Goal: Information Seeking & Learning: Find specific page/section

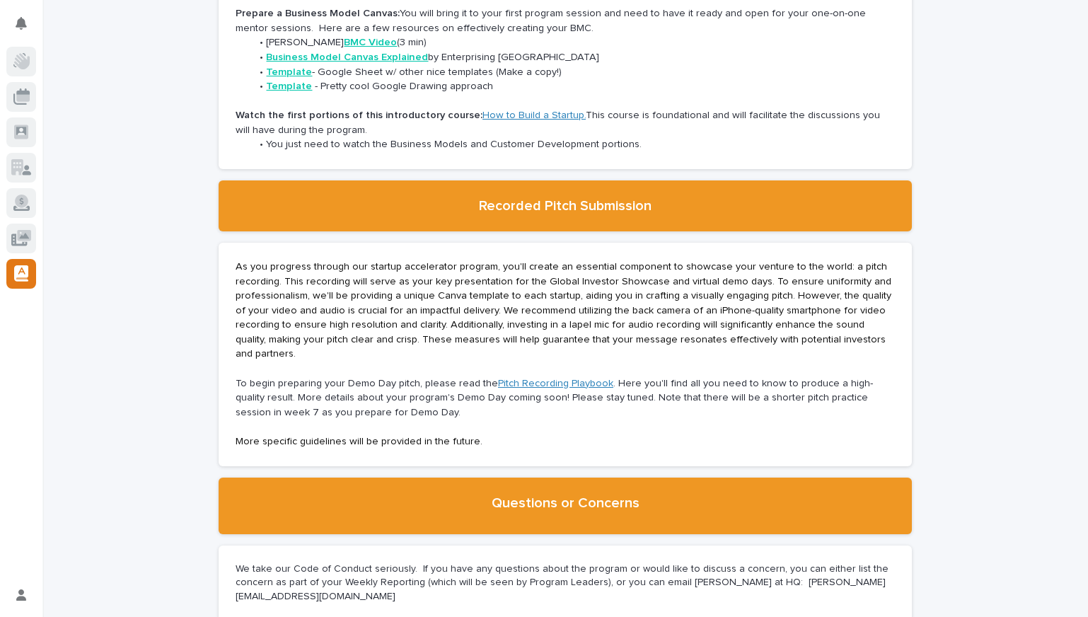
scroll to position [2512, 0]
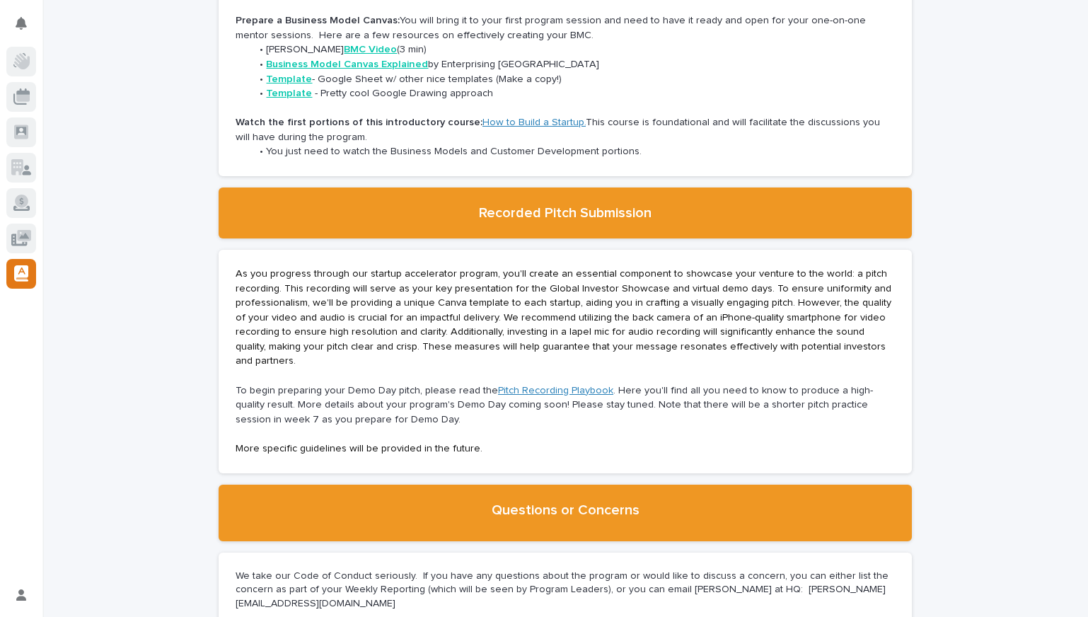
click at [321, 267] on p "As you progress through our startup accelerator program, you'll create an essen…" at bounding box center [565, 318] width 659 height 102
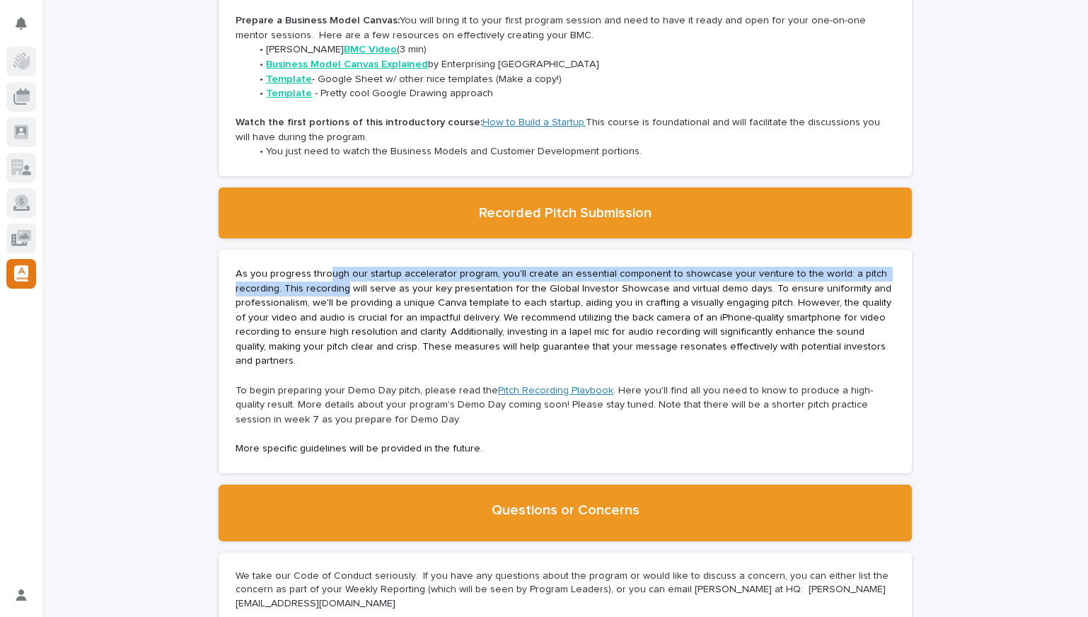
click at [348, 271] on p "As you progress through our startup accelerator program, you'll create an essen…" at bounding box center [565, 318] width 659 height 102
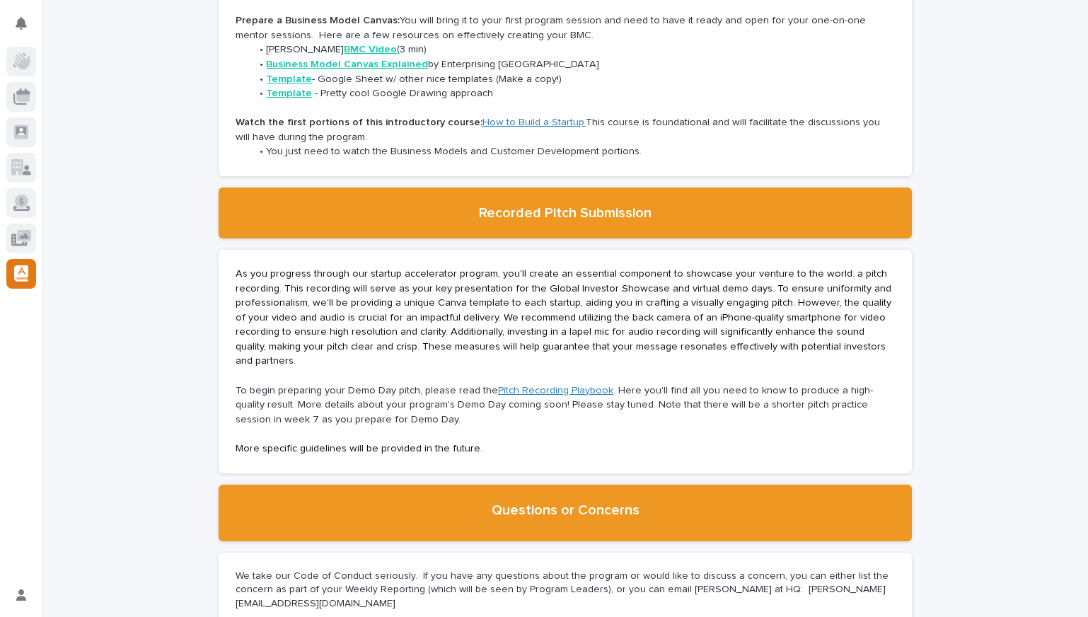
click at [422, 281] on p "As you progress through our startup accelerator program, you'll create an essen…" at bounding box center [565, 318] width 659 height 102
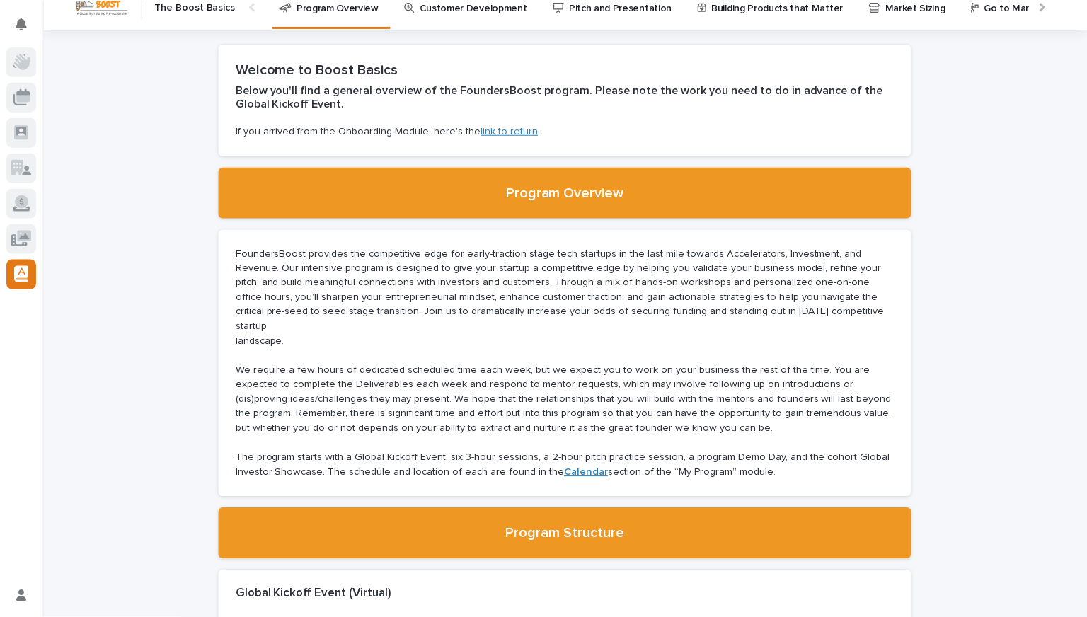
scroll to position [0, 0]
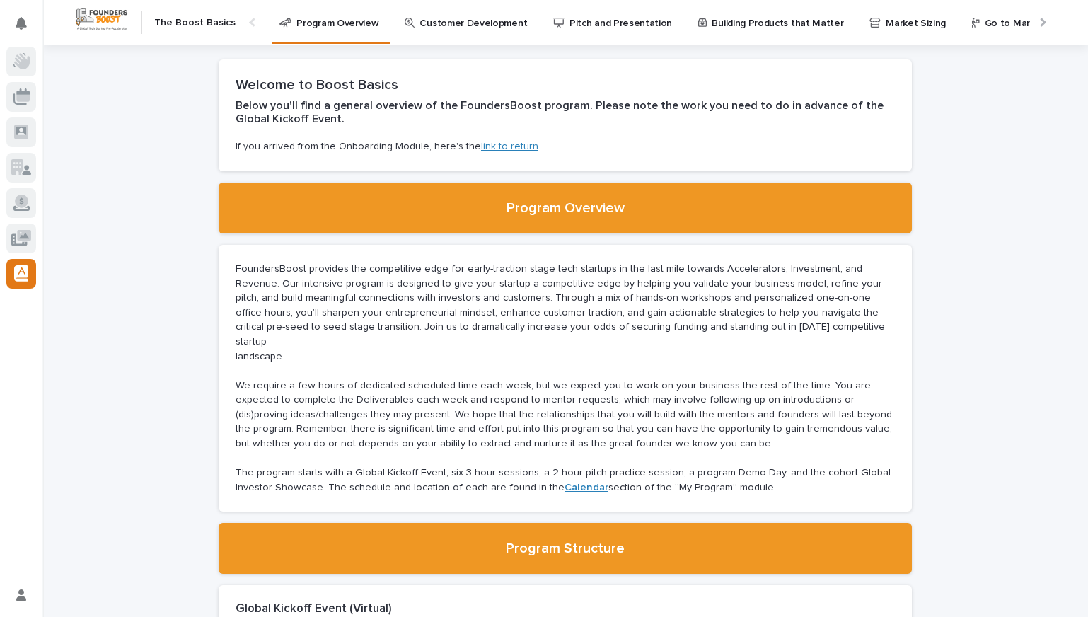
click at [89, 15] on img at bounding box center [101, 19] width 55 height 26
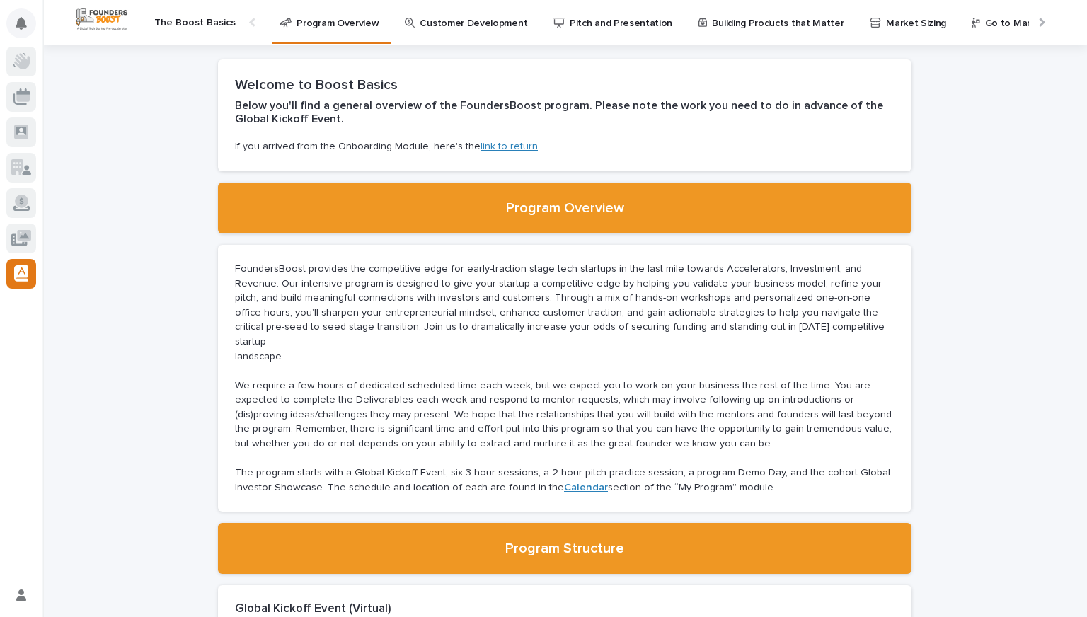
click at [16, 23] on icon "Notifications" at bounding box center [21, 23] width 11 height 13
drag, startPoint x: 118, startPoint y: 137, endPoint x: 65, endPoint y: 125, distance: 54.4
click at [26, 56] on icon at bounding box center [21, 61] width 16 height 16
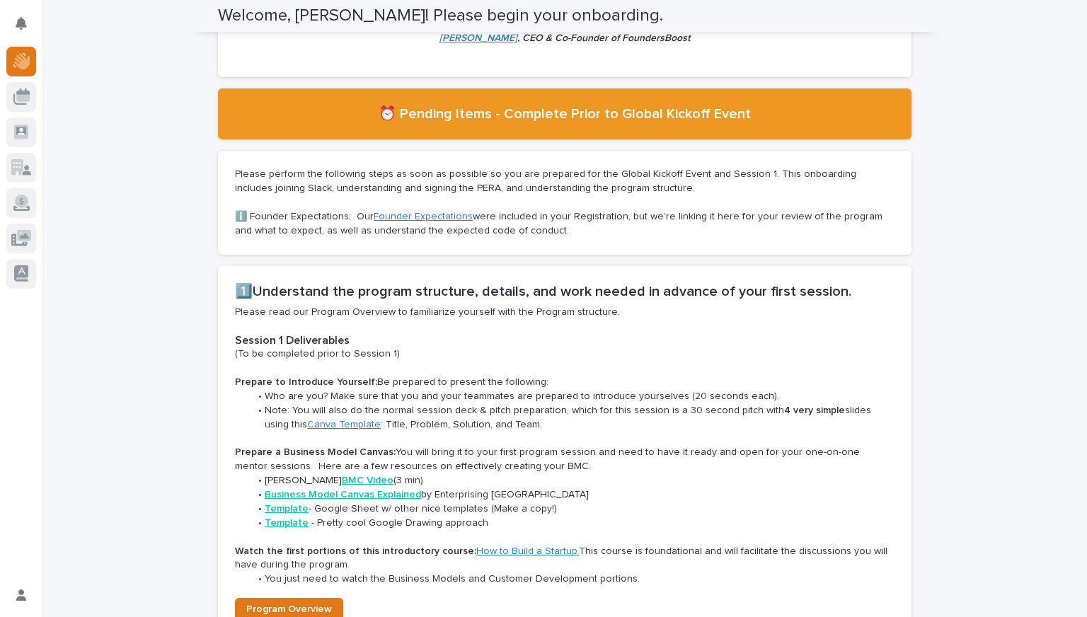
scroll to position [278, 0]
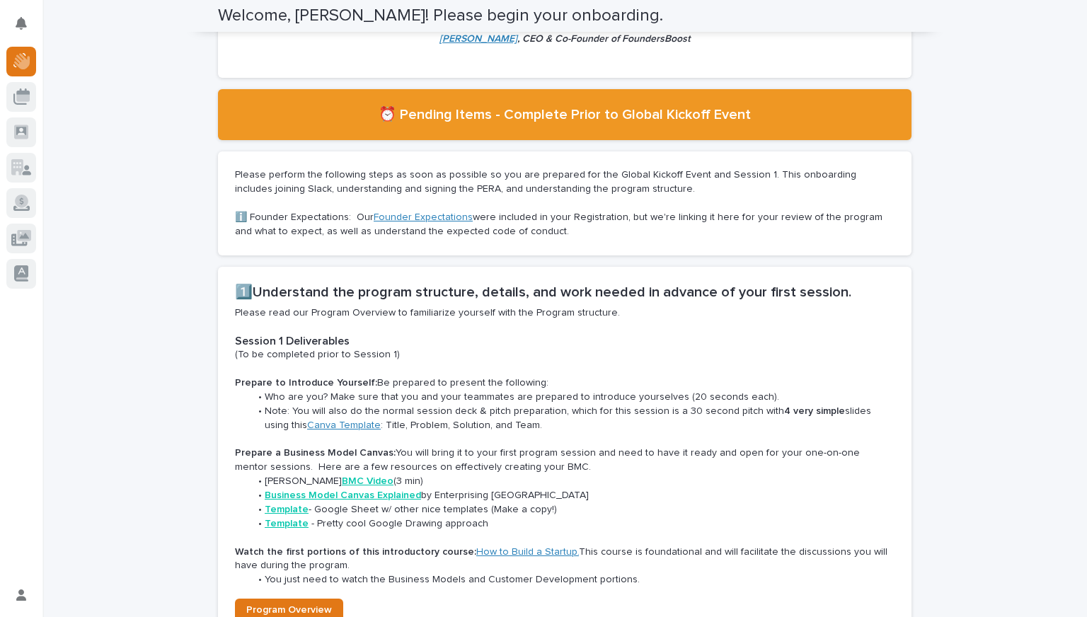
click at [332, 174] on p "Please perform the following steps as soon as possible so you are prepared for …" at bounding box center [564, 182] width 659 height 28
click at [429, 178] on p "Please perform the following steps as soon as possible so you are prepared for …" at bounding box center [564, 182] width 659 height 28
click at [430, 178] on p "Please perform the following steps as soon as possible so you are prepared for …" at bounding box center [564, 182] width 659 height 28
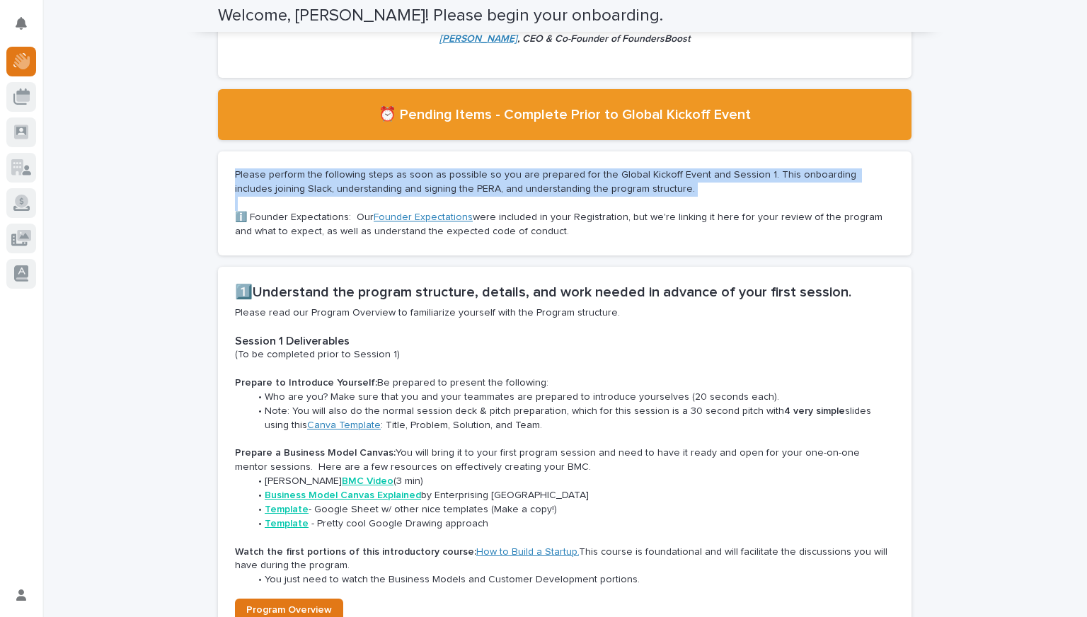
click at [430, 178] on p "Please perform the following steps as soon as possible so you are prepared for …" at bounding box center [564, 182] width 659 height 28
click at [553, 194] on p "Please perform the following steps as soon as possible so you are prepared for …" at bounding box center [564, 182] width 659 height 28
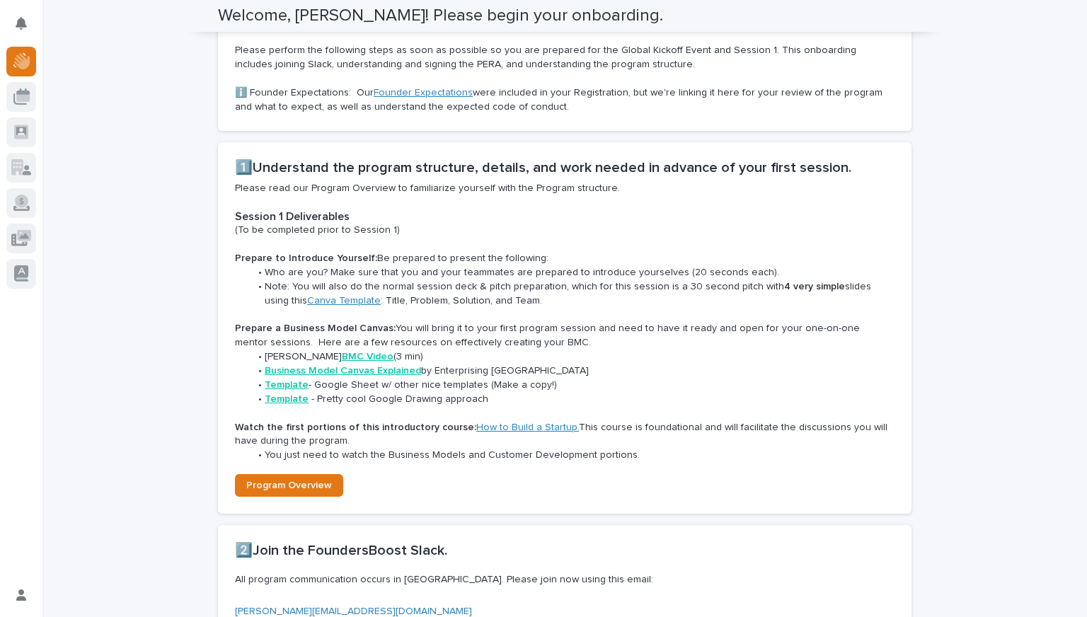
scroll to position [403, 0]
drag, startPoint x: 299, startPoint y: 219, endPoint x: 351, endPoint y: 231, distance: 53.6
click at [316, 222] on h2 "Session 1 Deliverables" at bounding box center [564, 215] width 659 height 13
click at [351, 231] on p "(To be completed prior to Session 1)" at bounding box center [564, 230] width 659 height 14
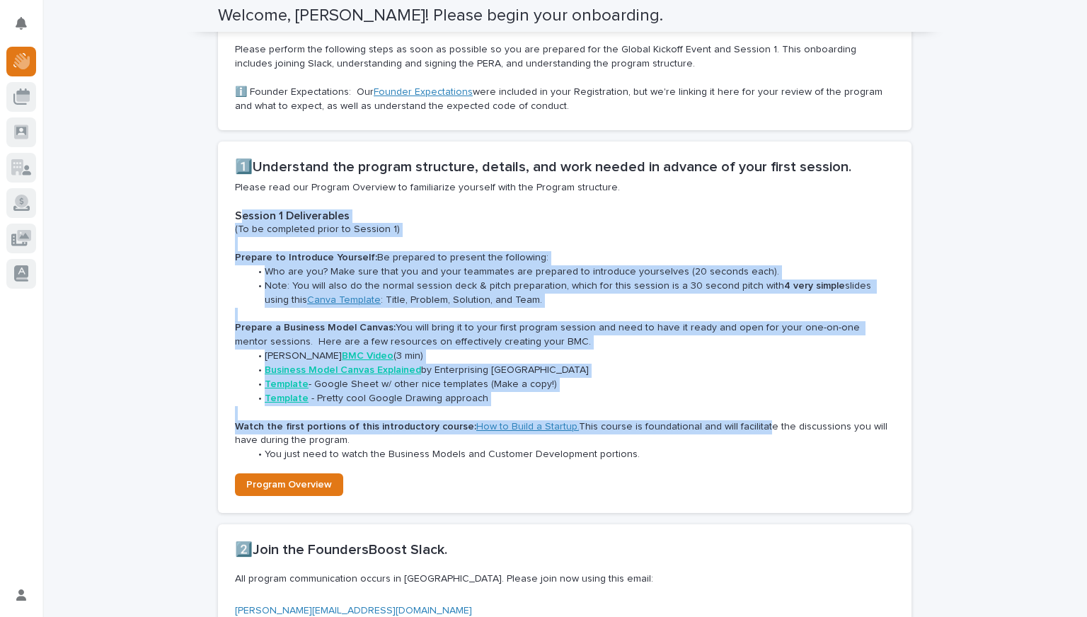
drag, startPoint x: 233, startPoint y: 215, endPoint x: 738, endPoint y: 423, distance: 545.7
click at [738, 423] on div "Please read our Program Overview to familiarize yourself with the Program struc…" at bounding box center [564, 321] width 659 height 281
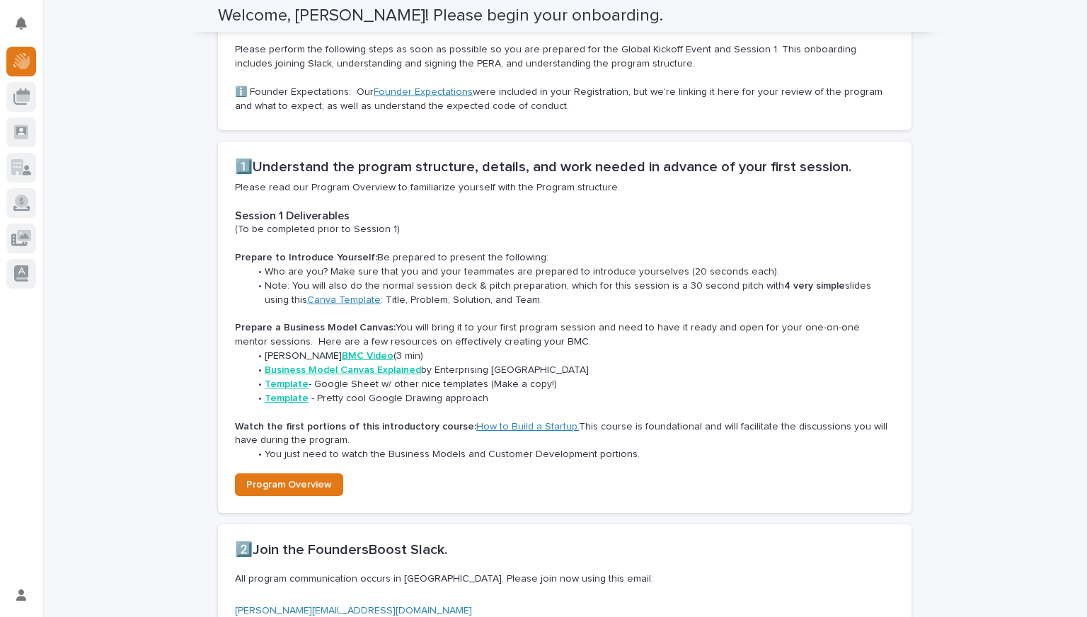
click at [359, 168] on h2 "1️⃣Understand the program structure, details, and work needed in advance of you…" at bounding box center [564, 166] width 659 height 17
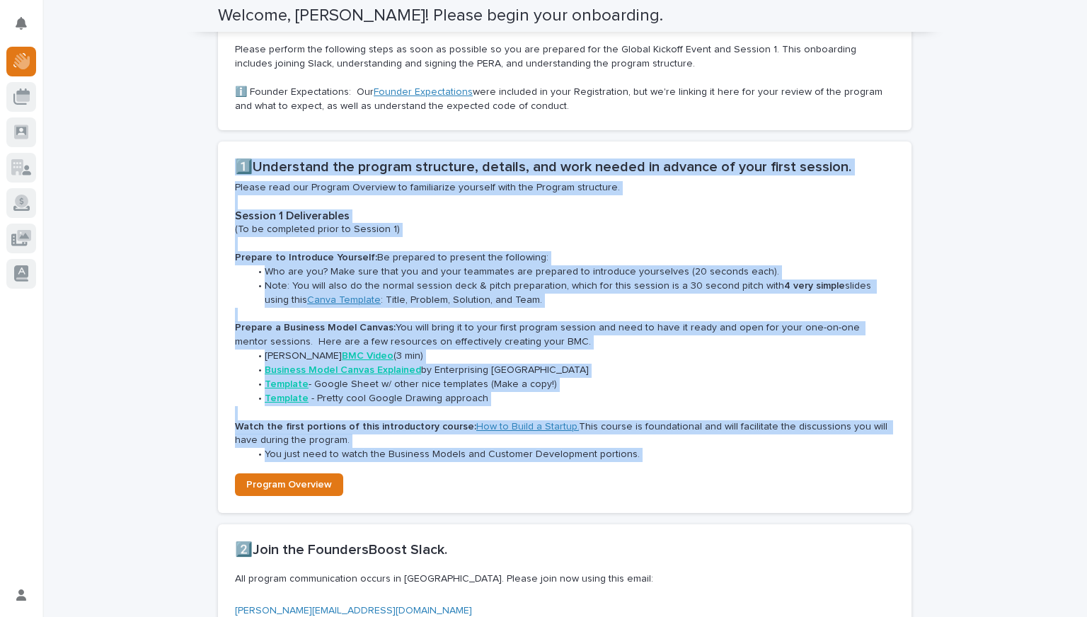
drag, startPoint x: 231, startPoint y: 162, endPoint x: 705, endPoint y: 479, distance: 570.3
click at [705, 479] on section "1️⃣Understand the program structure, details, and work needed in advance of you…" at bounding box center [564, 327] width 693 height 371
copy div "1️⃣Understand the program structure, details, and work needed in advance of you…"
click at [280, 481] on span "Program Overview" at bounding box center [289, 485] width 86 height 10
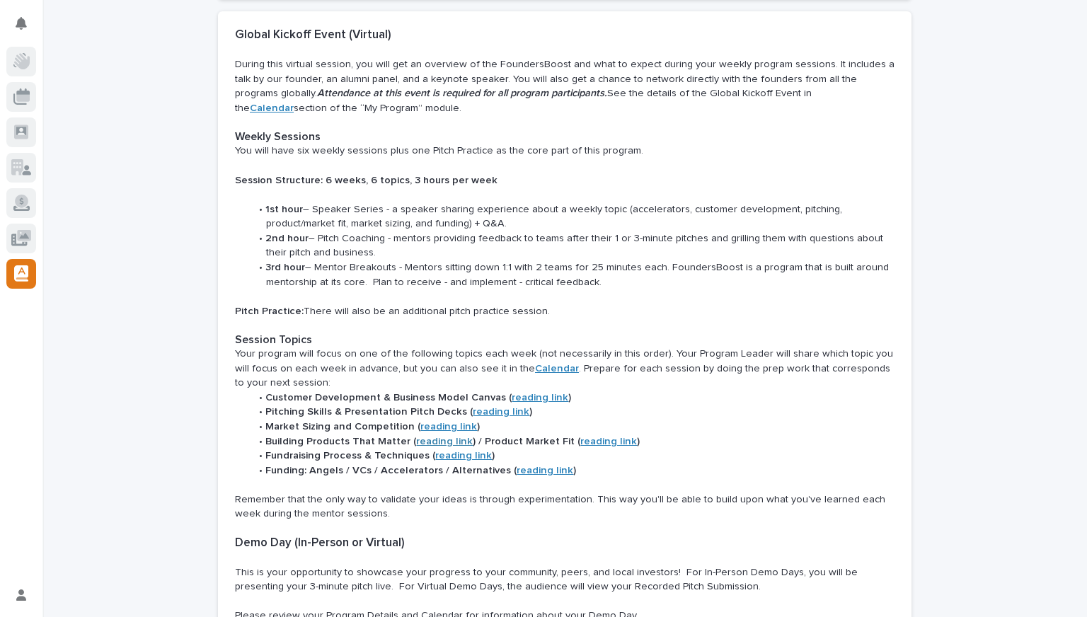
scroll to position [553, 0]
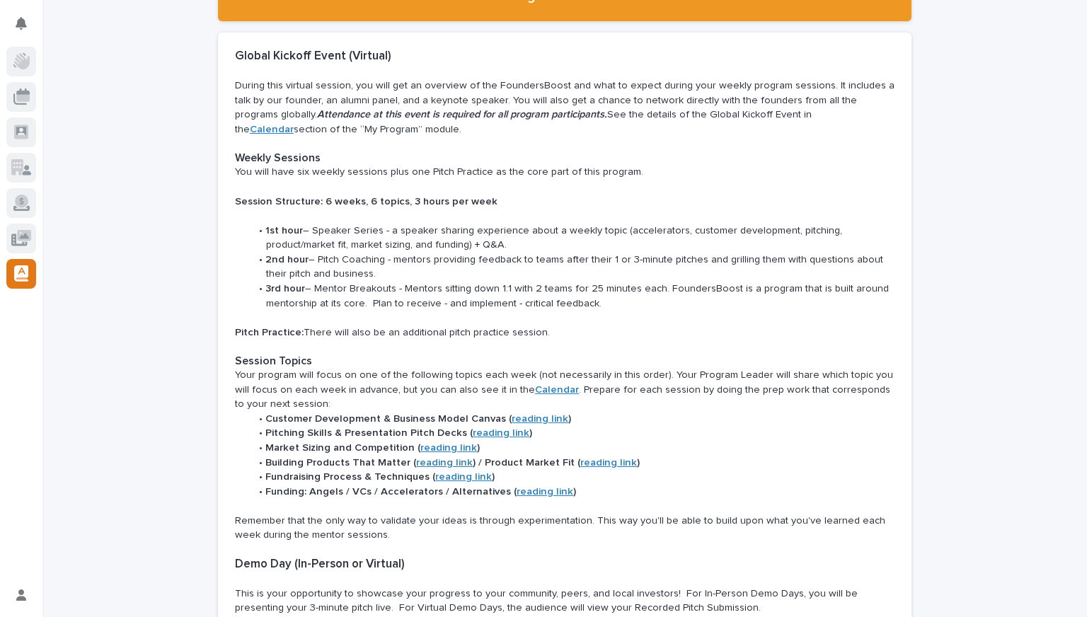
click at [245, 64] on p at bounding box center [564, 71] width 659 height 15
drag, startPoint x: 237, startPoint y: 44, endPoint x: 352, endPoint y: 69, distance: 118.1
click at [352, 69] on div "Global Kickoff Event (Virtual) During this virtual session, you will get an ove…" at bounding box center [564, 405] width 659 height 711
click at [384, 79] on p "During this virtual session, you will get an overview of the FoundersBoost and …" at bounding box center [564, 108] width 659 height 58
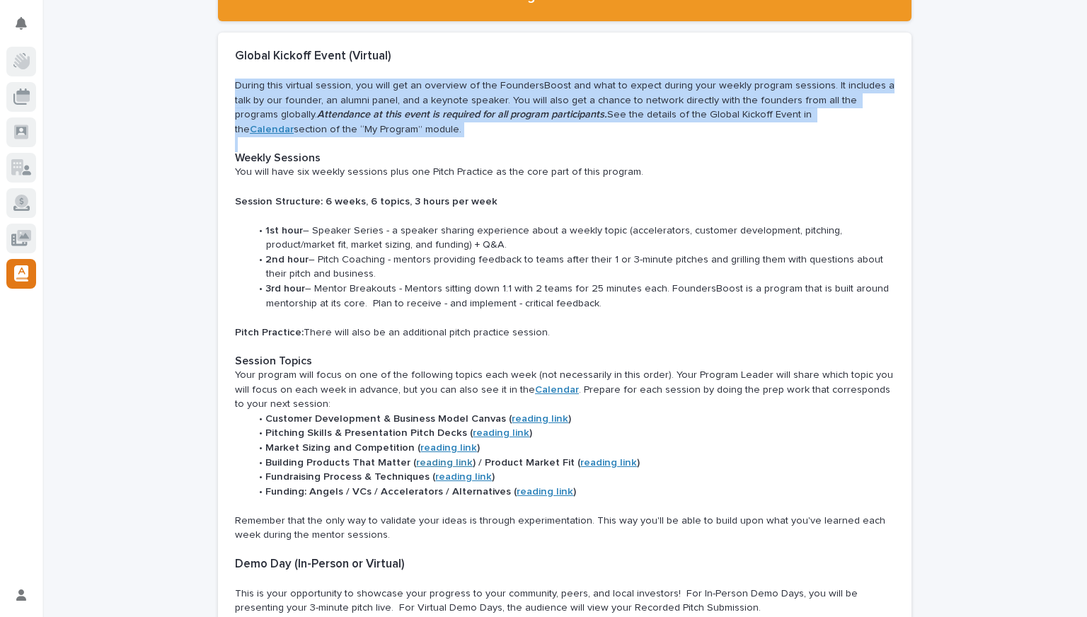
click at [384, 79] on p "During this virtual session, you will get an overview of the FoundersBoost and …" at bounding box center [564, 108] width 659 height 58
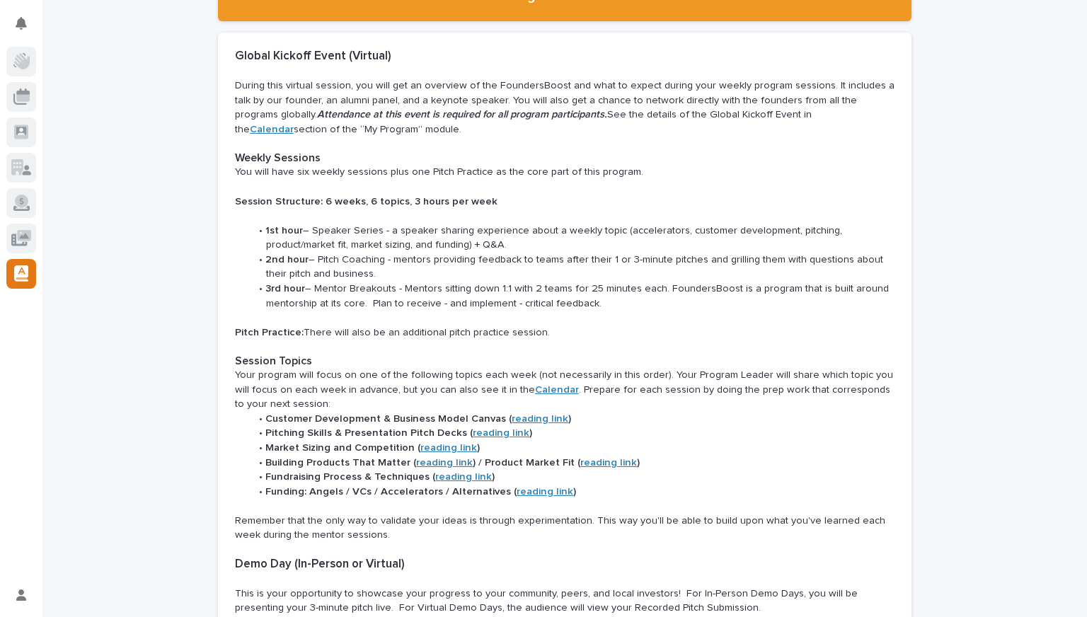
click at [249, 152] on strong "Weekly Sessions" at bounding box center [278, 157] width 86 height 11
click at [252, 165] on p "You will have six weekly sessions plus one Pitch Practice as the core part of t…" at bounding box center [564, 172] width 659 height 15
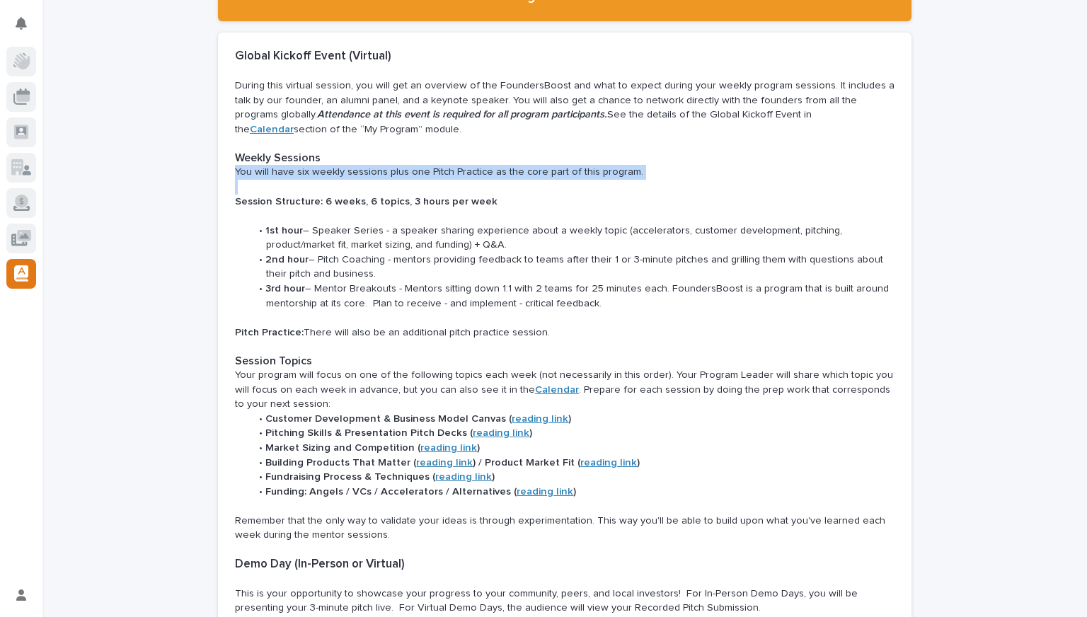
click at [252, 165] on p "You will have six weekly sessions plus one Pitch Practice as the core part of t…" at bounding box center [564, 172] width 659 height 15
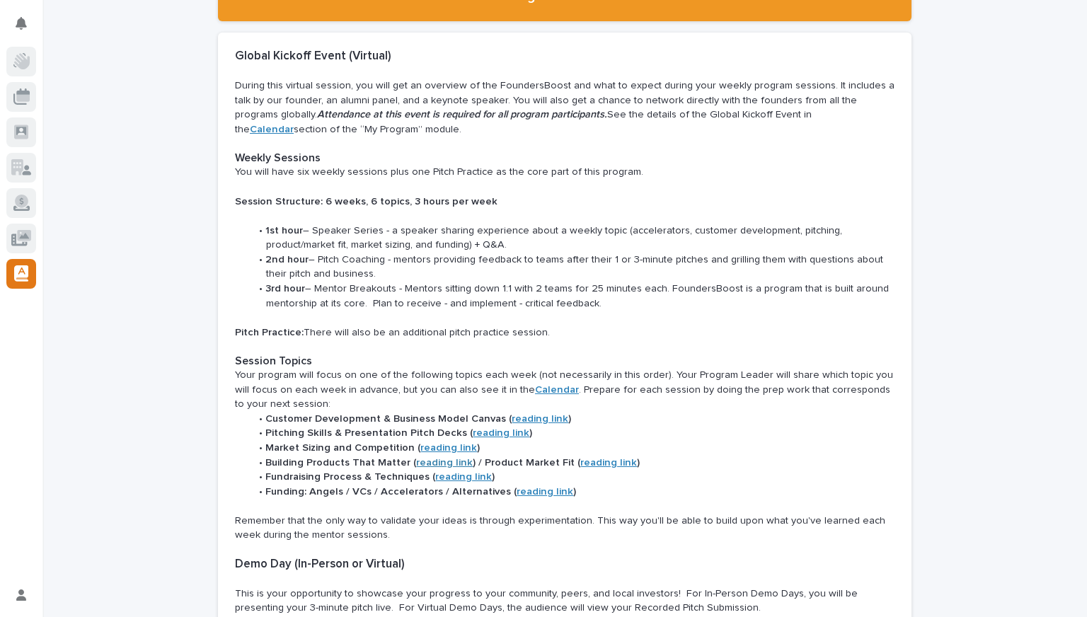
click at [243, 152] on strong "Weekly Sessions" at bounding box center [278, 157] width 86 height 11
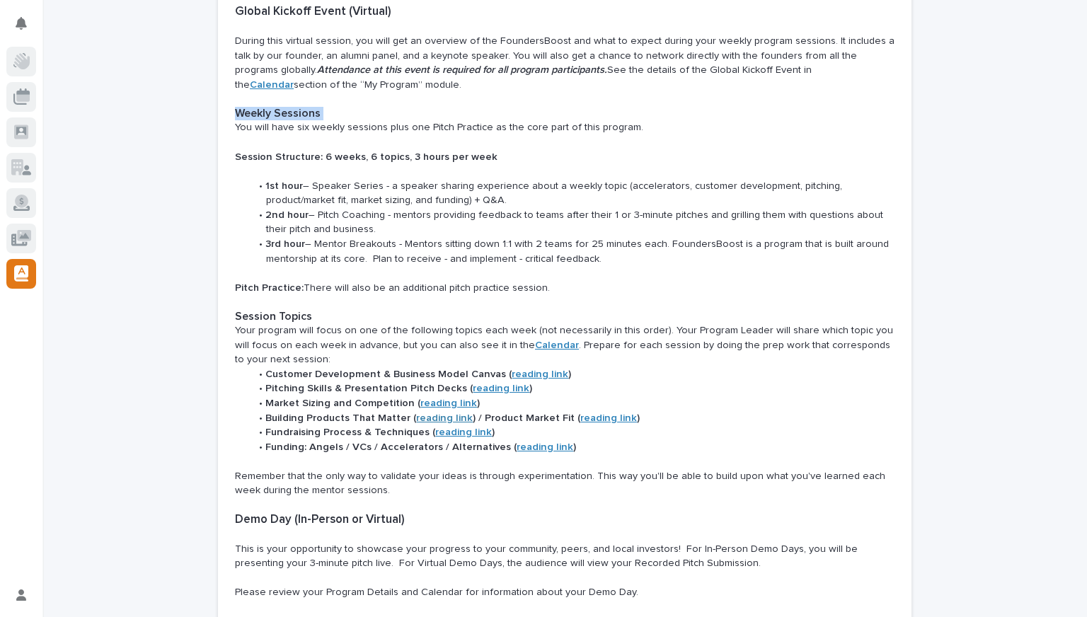
scroll to position [677, 0]
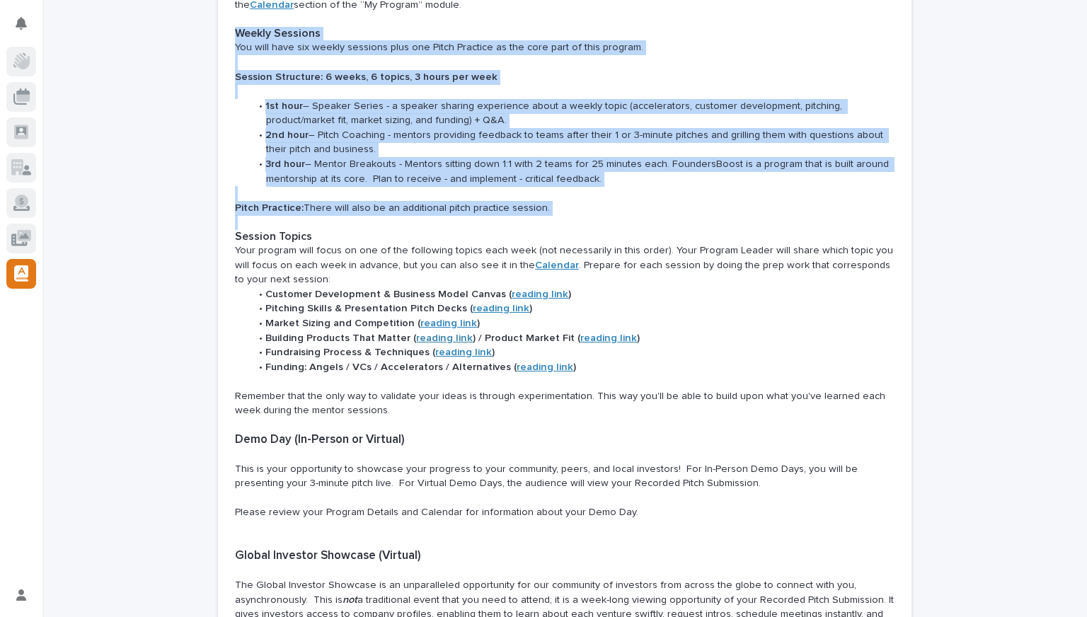
drag, startPoint x: 610, startPoint y: 185, endPoint x: 615, endPoint y: 204, distance: 19.7
click at [615, 204] on div "Global Kickoff Event (Virtual) During this virtual session, you will get an ove…" at bounding box center [564, 280] width 659 height 711
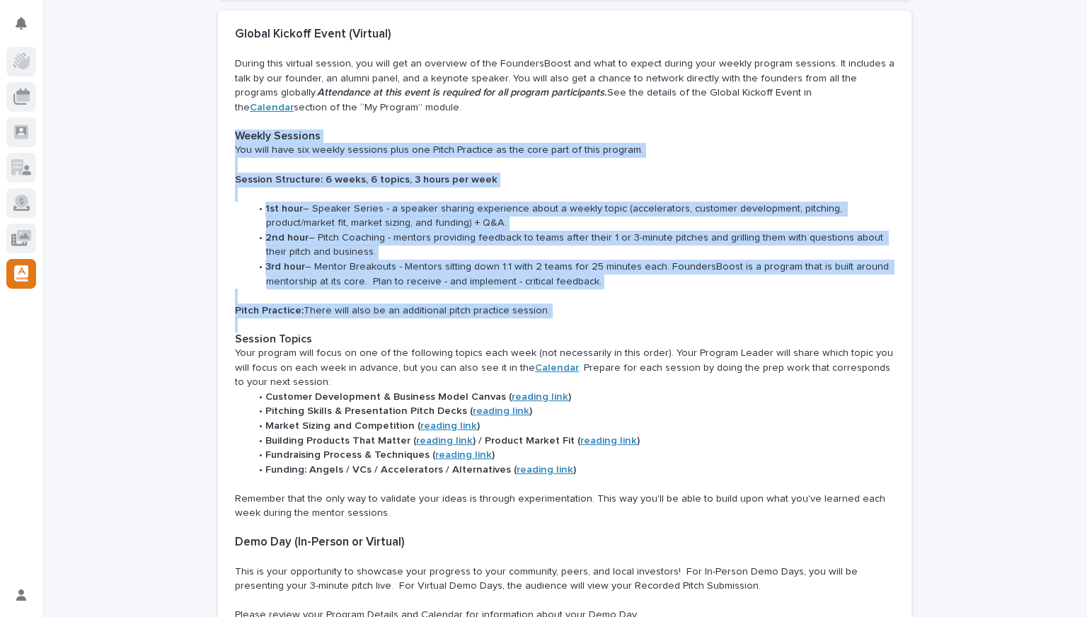
scroll to position [586, 0]
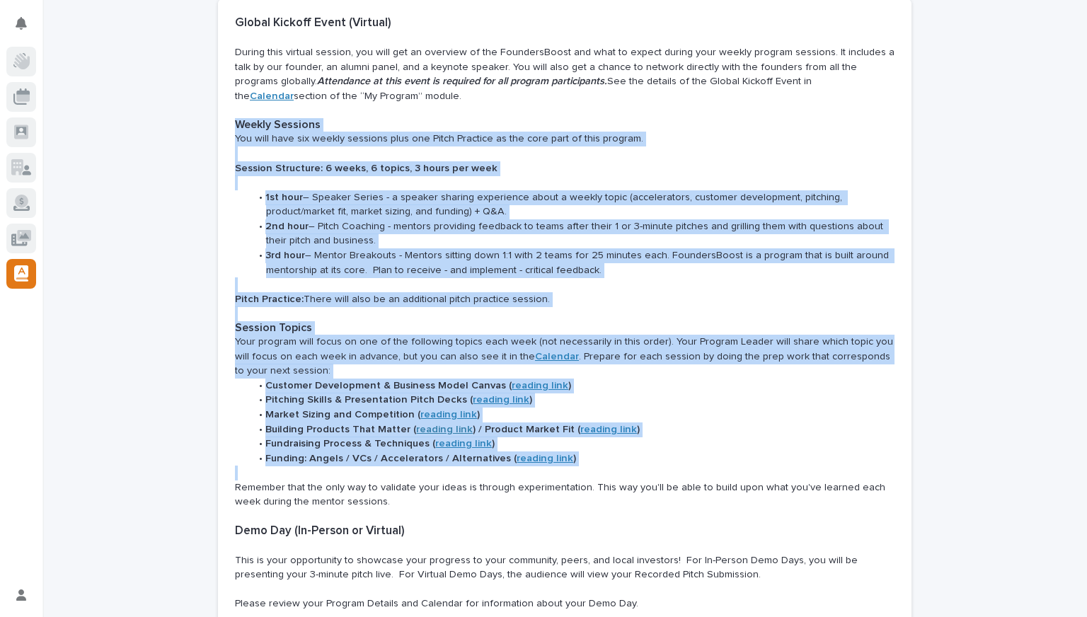
drag, startPoint x: 734, startPoint y: 373, endPoint x: 724, endPoint y: 437, distance: 65.1
click at [724, 437] on ul "Customer Development & Business Model Canvas ( reading link ) Pitching Skills &…" at bounding box center [564, 422] width 659 height 87
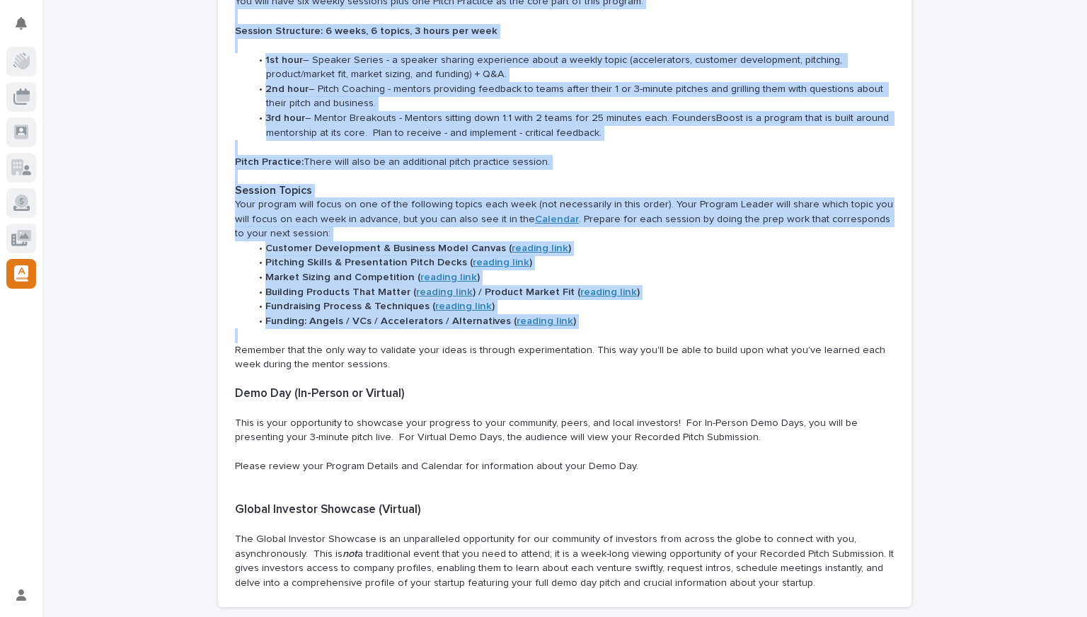
scroll to position [844, 0]
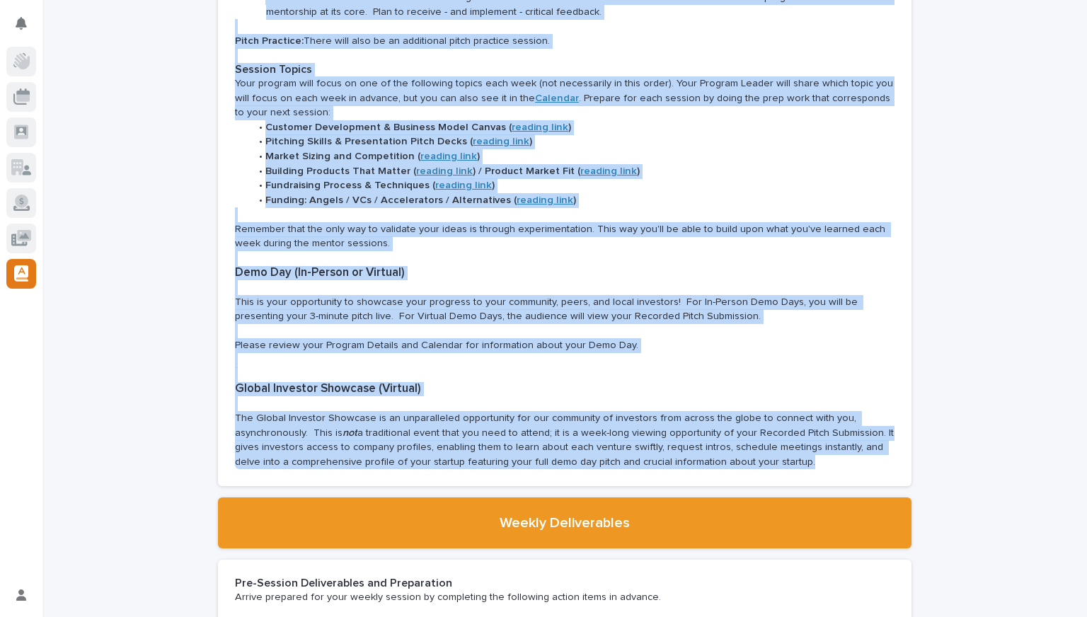
drag, startPoint x: 555, startPoint y: 379, endPoint x: 760, endPoint y: 446, distance: 215.2
click at [760, 446] on div "Global Kickoff Event (Virtual) During this virtual session, you will get an ove…" at bounding box center [564, 113] width 659 height 711
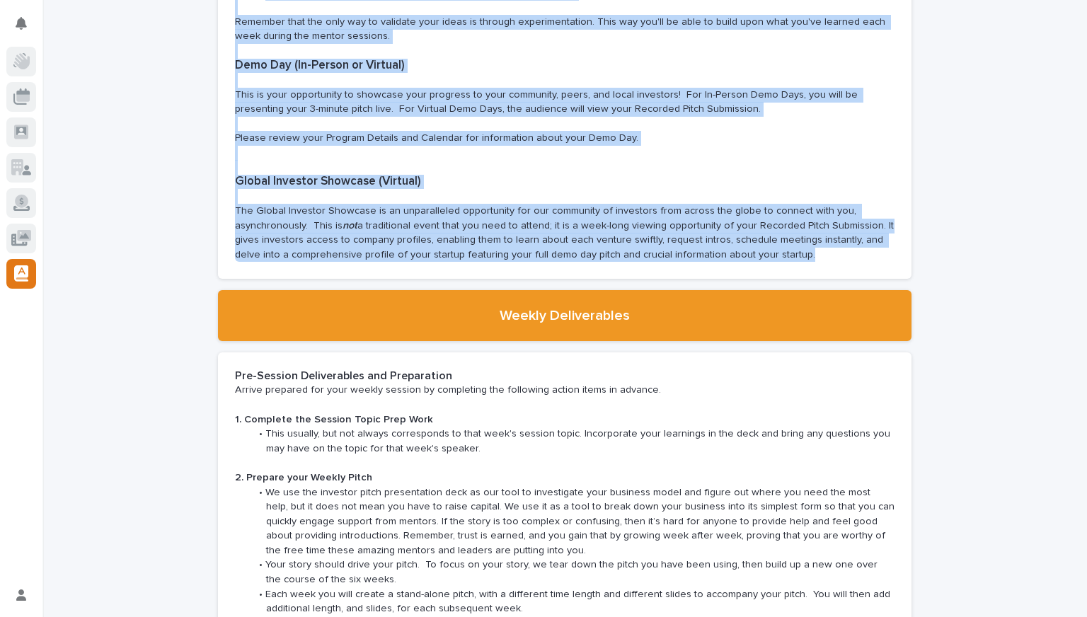
scroll to position [1054, 0]
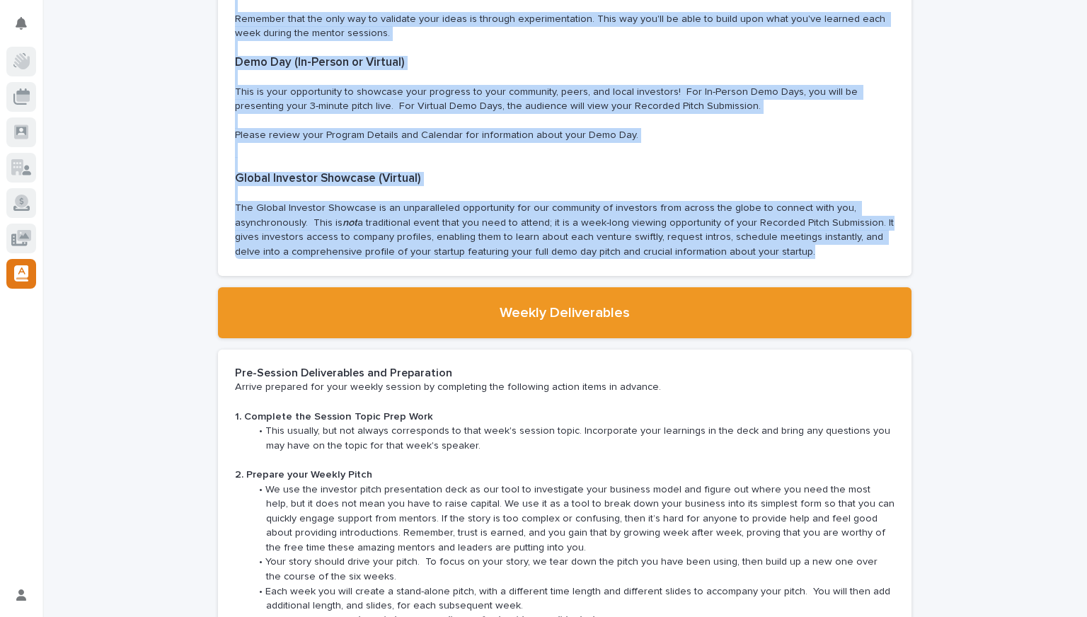
copy div "Weekly Sessions You will have six weekly sessions plus one Pitch Practice as th…"
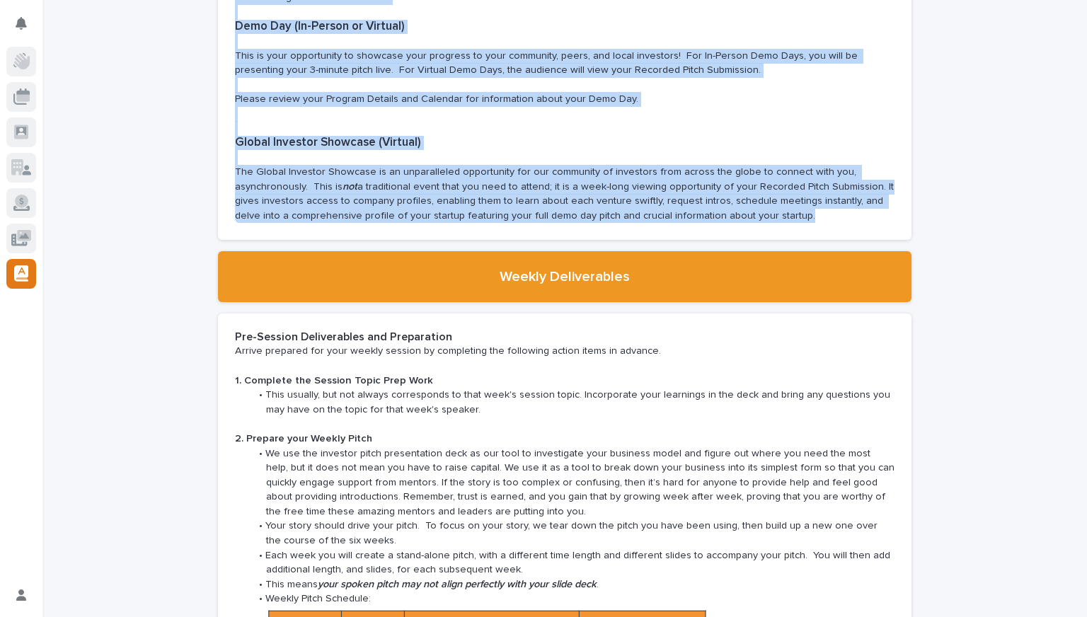
scroll to position [1191, 0]
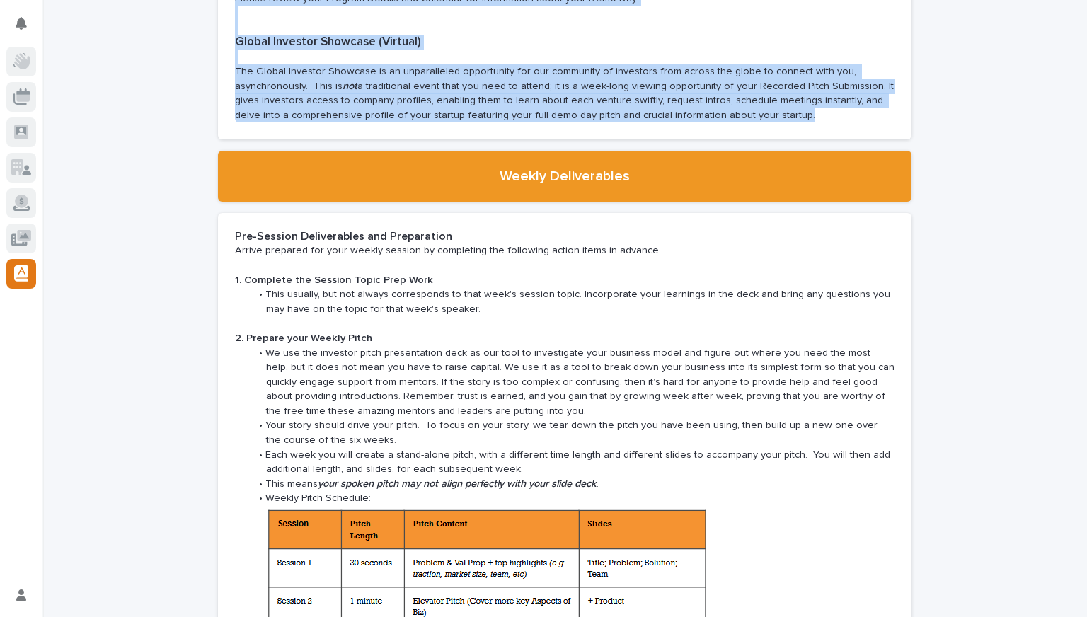
drag, startPoint x: 245, startPoint y: 229, endPoint x: 442, endPoint y: 326, distance: 219.9
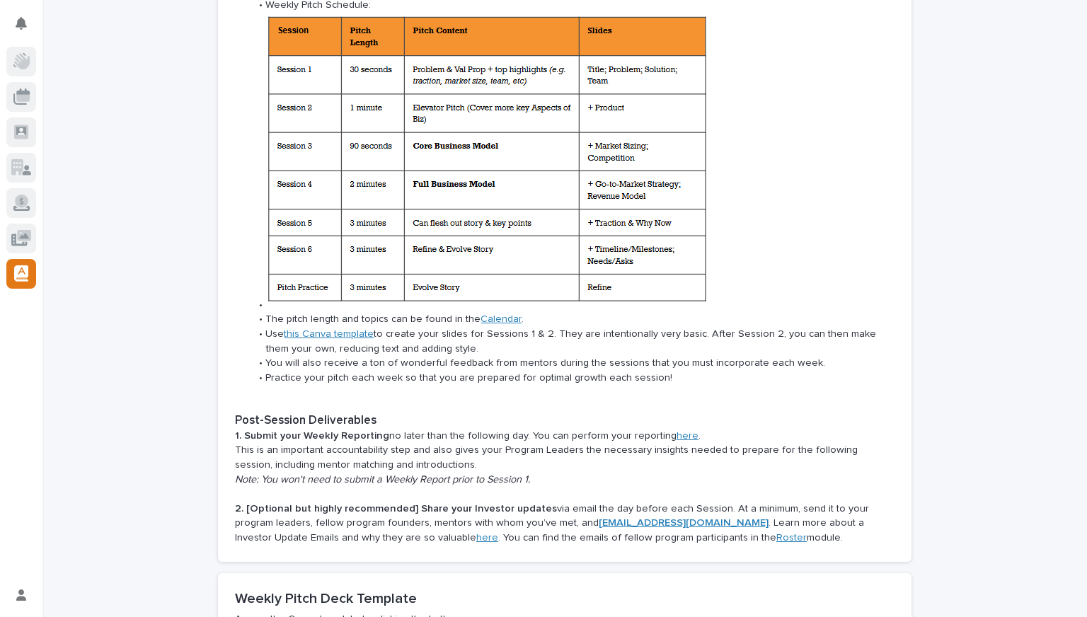
scroll to position [1748, 0]
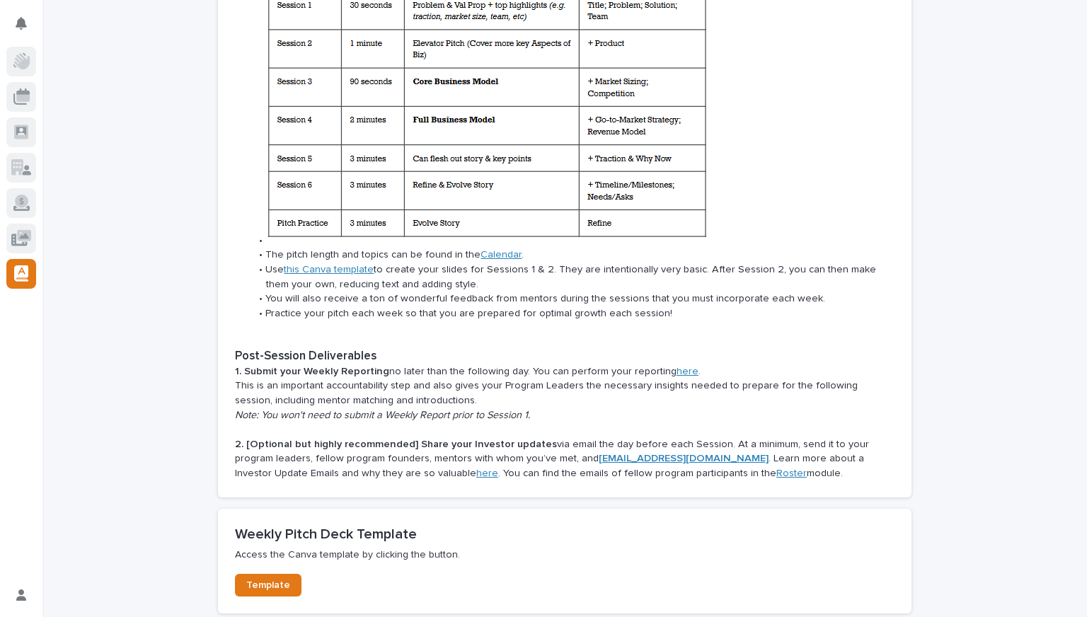
drag, startPoint x: 468, startPoint y: 351, endPoint x: 809, endPoint y: 455, distance: 355.9
click at [809, 455] on div "Pre-Session Deliverables and Preparation Arrive prepared for your weekly sessio…" at bounding box center [564, 76] width 659 height 808
copy div "Pre-Session Deliverables and Preparation Arrive prepared for your weekly sessio…"
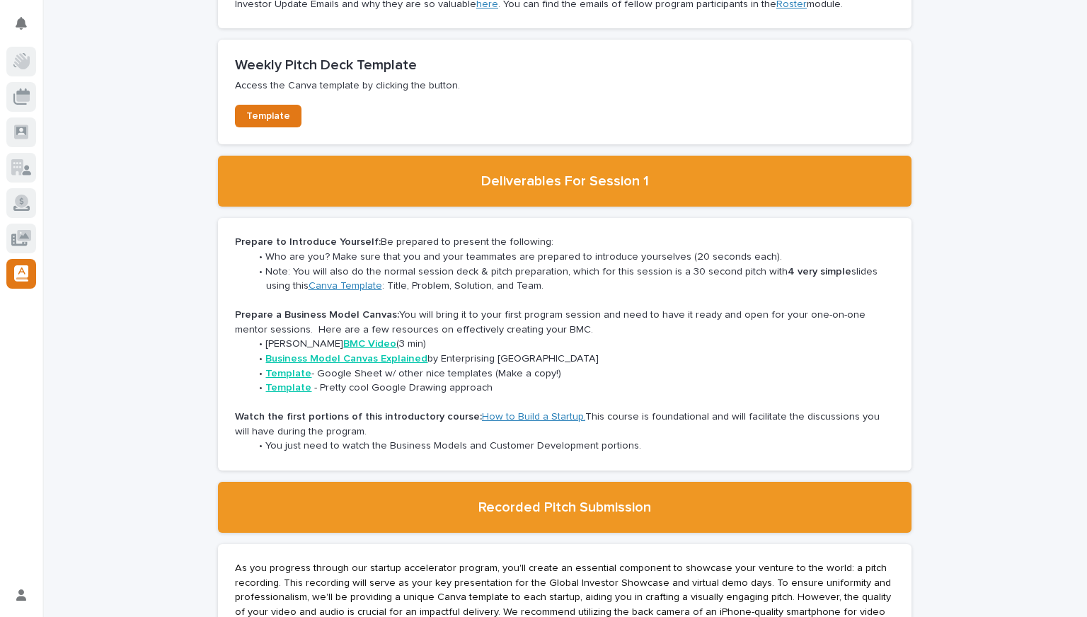
scroll to position [2229, 0]
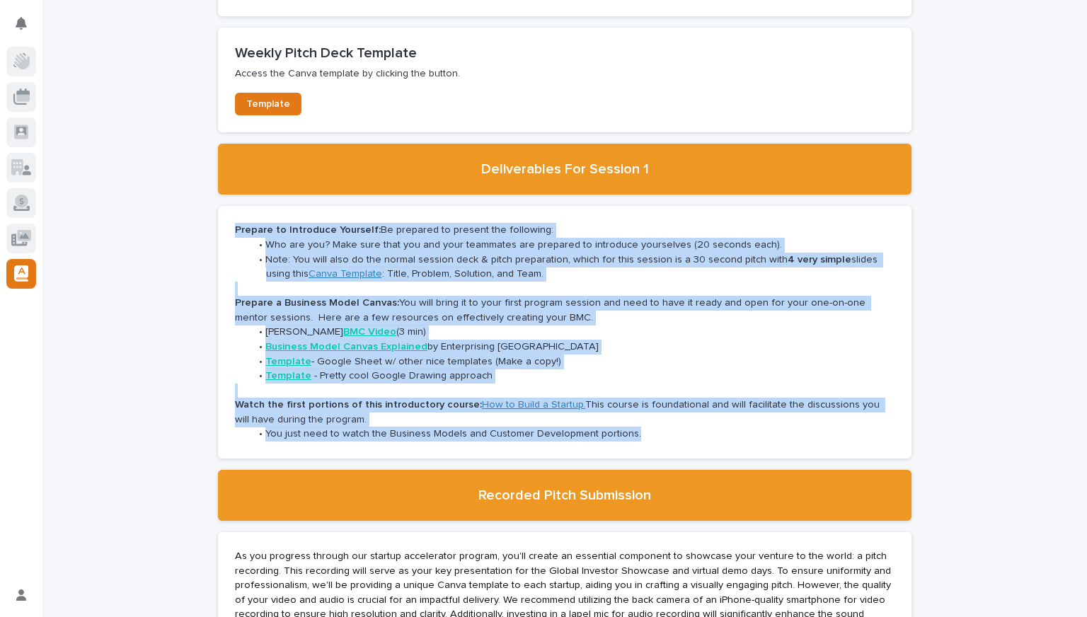
drag, startPoint x: 225, startPoint y: 213, endPoint x: 683, endPoint y: 423, distance: 503.7
click at [683, 423] on section "Prepare to Introduce Yourself: Be prepared to present the following: Who are yo…" at bounding box center [564, 332] width 693 height 253
copy div "Prepare to Introduce Yourself: Be prepared to present the following: Who are yo…"
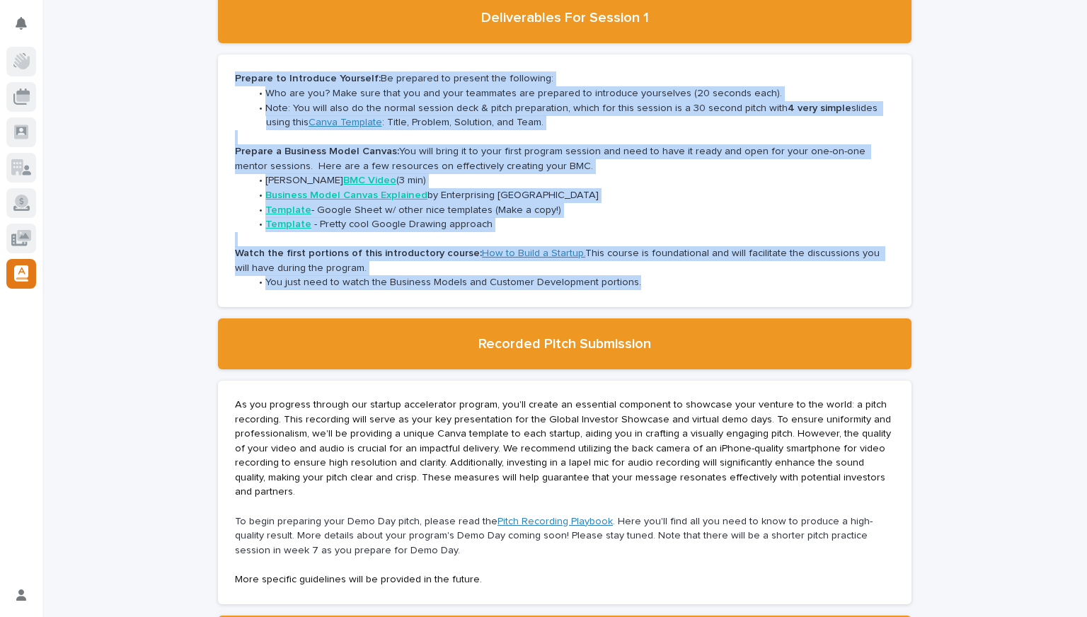
scroll to position [2443, 0]
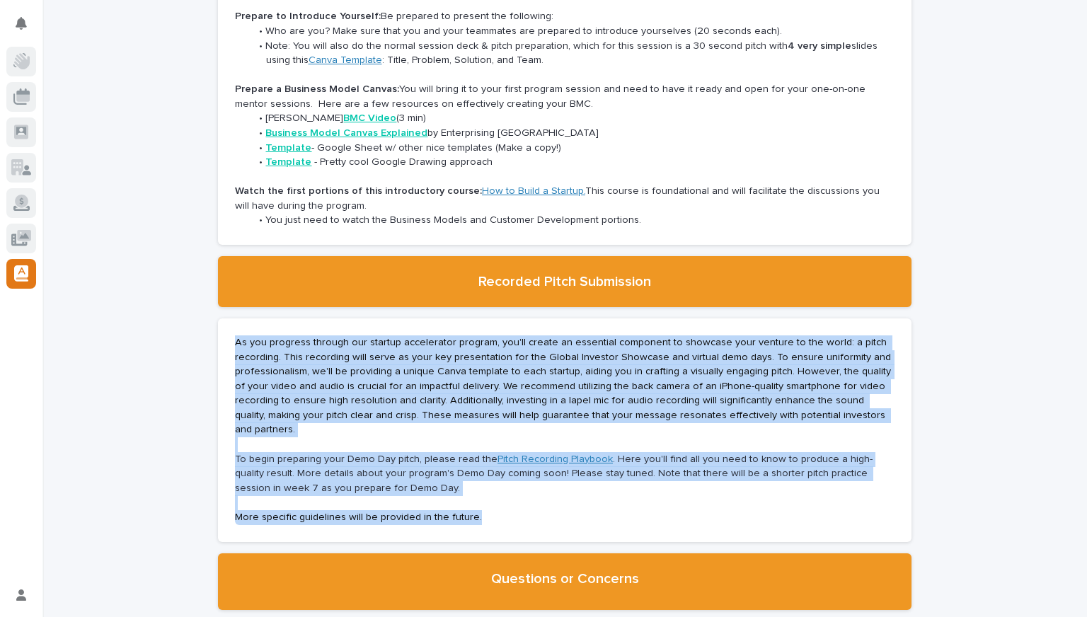
drag, startPoint x: 231, startPoint y: 324, endPoint x: 782, endPoint y: 479, distance: 571.9
click at [541, 500] on div "As you progress through our startup accelerator program, you'll create an essen…" at bounding box center [564, 430] width 659 height 190
copy div "As you progress through our startup accelerator program, you'll create an essen…"
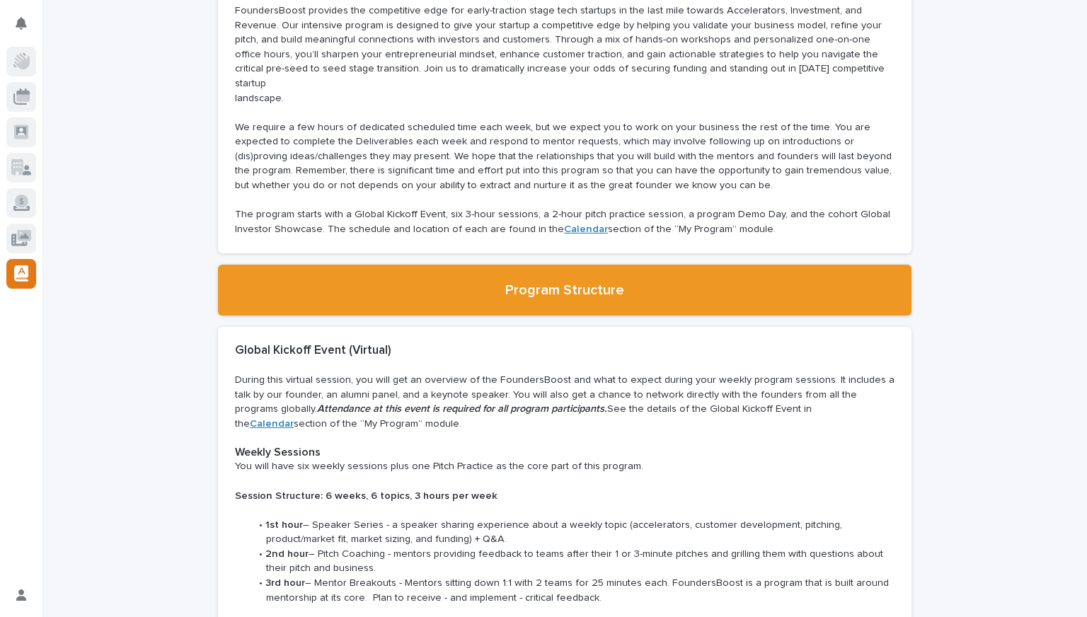
scroll to position [0, 0]
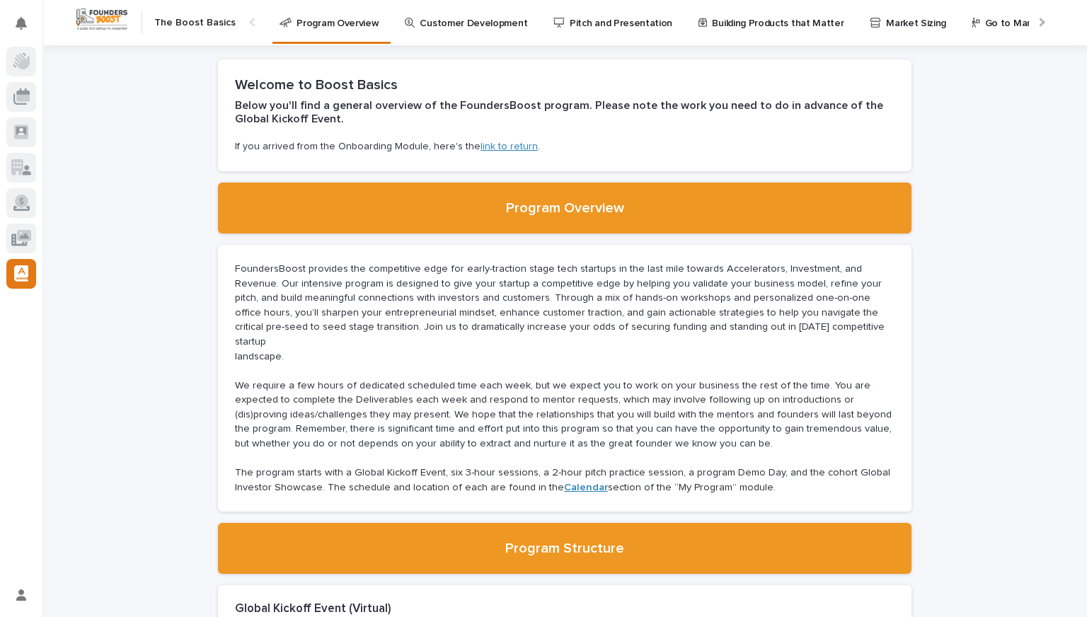
click at [359, 144] on p "If you arrived from the Onboarding Module, here's the link to return ." at bounding box center [564, 147] width 659 height 14
drag, startPoint x: 361, startPoint y: 144, endPoint x: 413, endPoint y: 147, distance: 52.5
click at [362, 144] on p "If you arrived from the Onboarding Module, here's the link to return ." at bounding box center [564, 147] width 659 height 14
drag, startPoint x: 413, startPoint y: 147, endPoint x: 464, endPoint y: 146, distance: 50.9
click at [415, 147] on p "If you arrived from the Onboarding Module, here's the link to return ." at bounding box center [564, 147] width 659 height 14
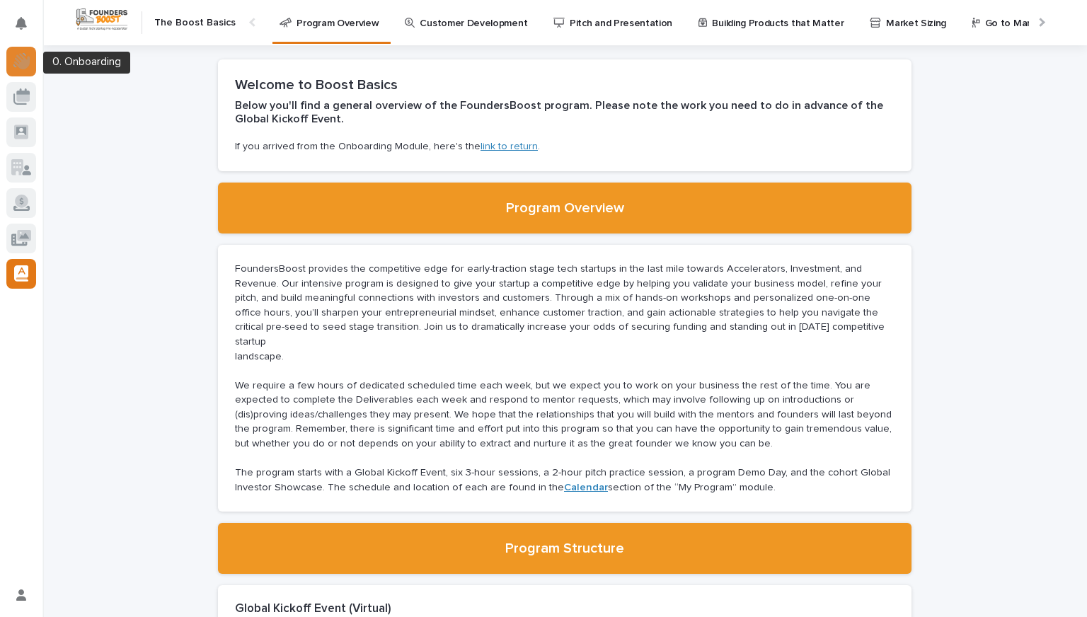
click at [20, 66] on icon at bounding box center [21, 61] width 16 height 16
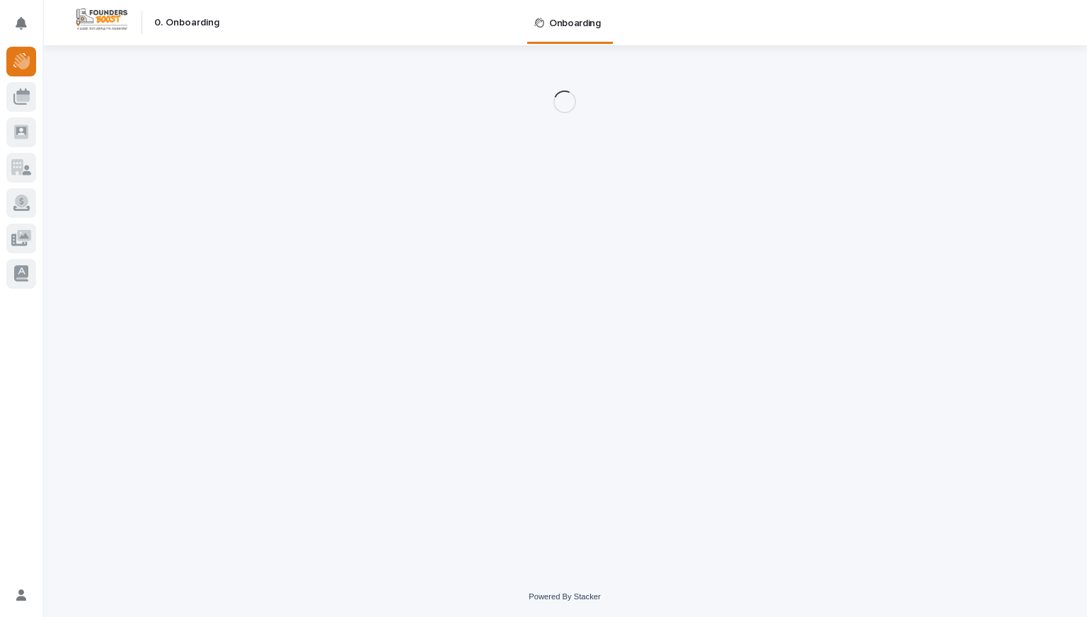
click at [4, 136] on div at bounding box center [21, 171] width 42 height 248
click at [16, 128] on icon at bounding box center [21, 131] width 10 height 8
click at [14, 91] on icon at bounding box center [21, 96] width 16 height 16
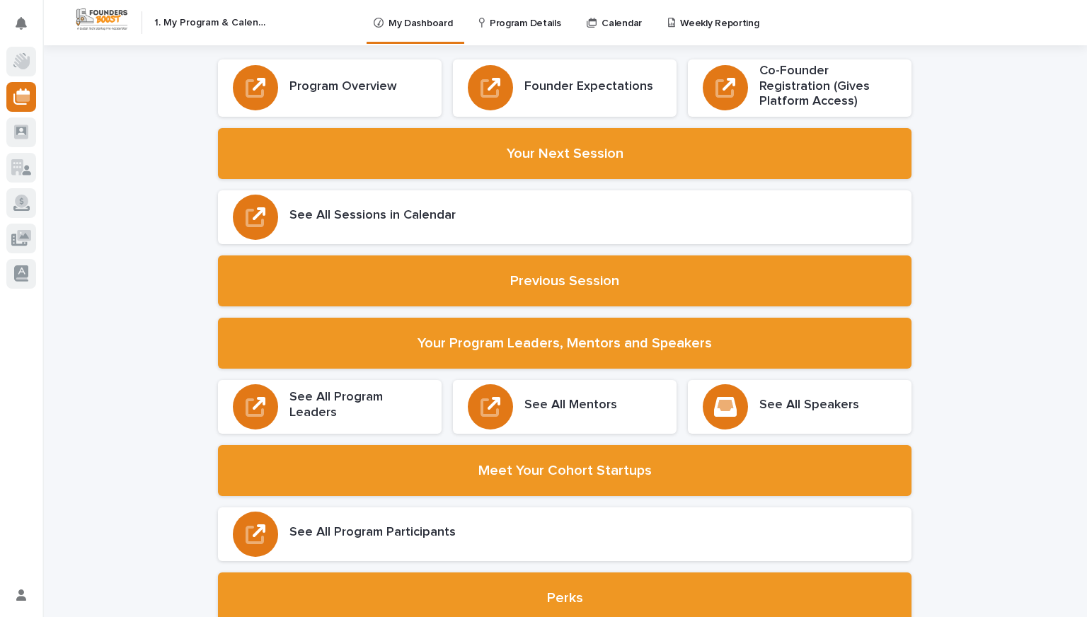
click at [493, 21] on p "Program Details" at bounding box center [525, 15] width 71 height 30
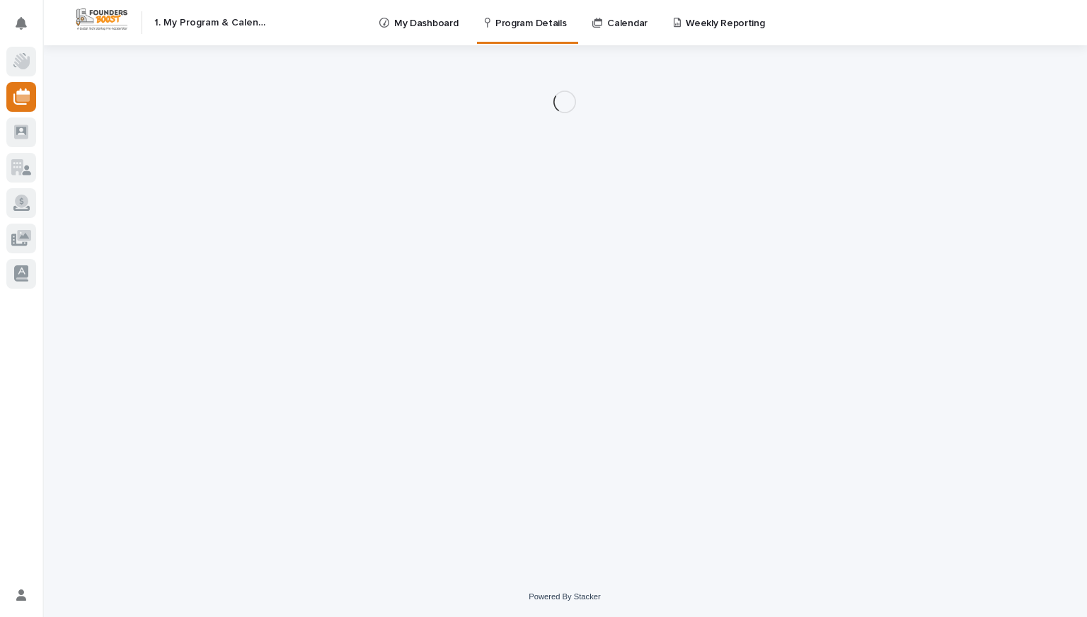
click at [420, 38] on link "My Dashboard" at bounding box center [421, 22] width 86 height 44
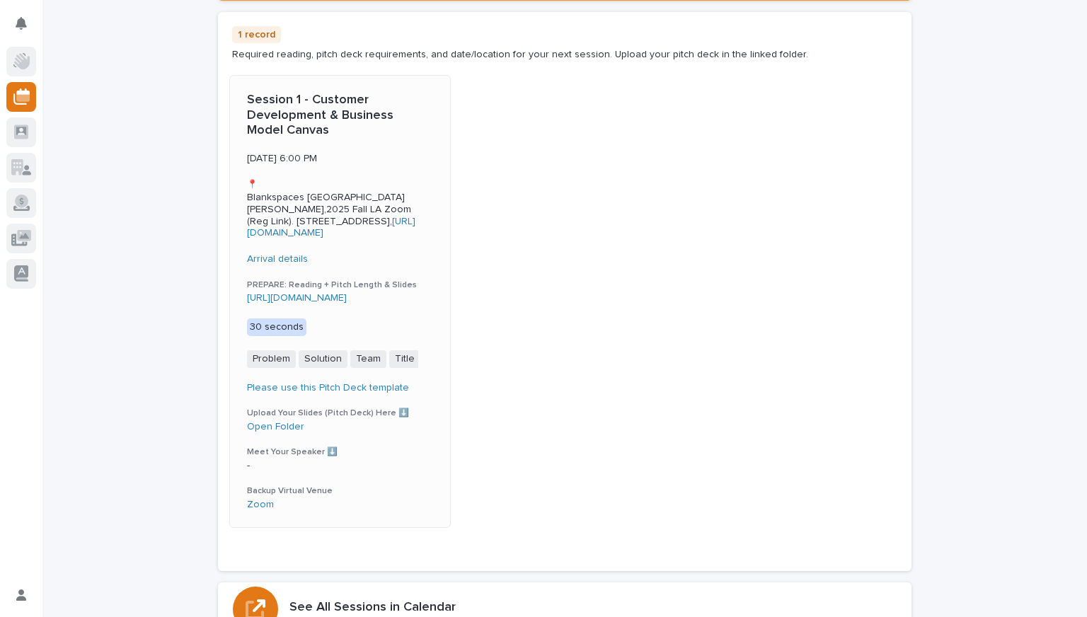
scroll to position [502, 0]
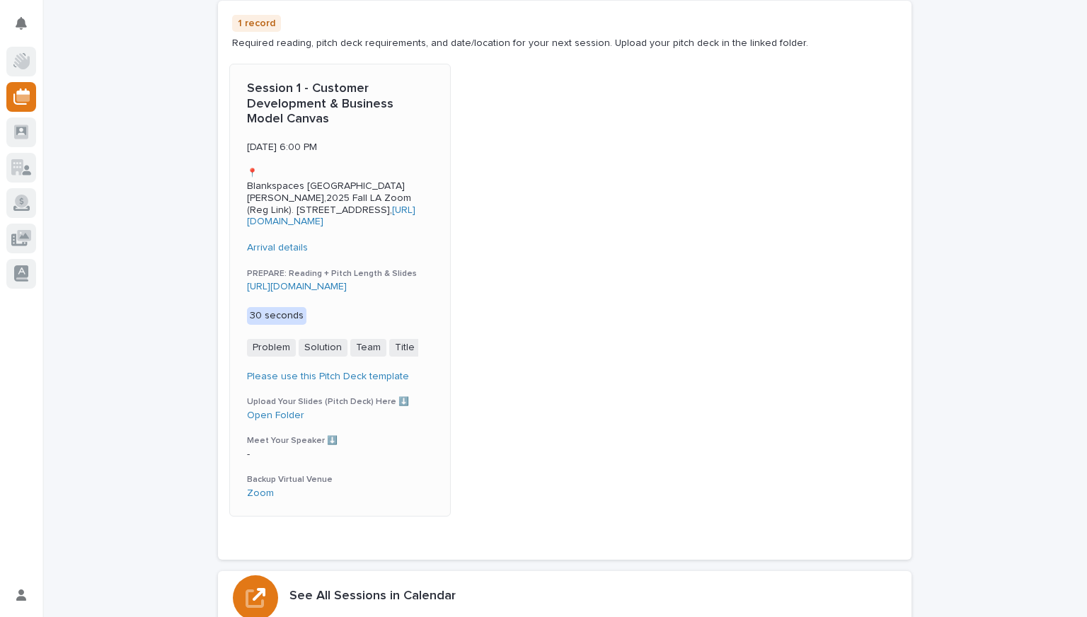
click at [308, 446] on h3 "Meet Your Speaker ⬇️" at bounding box center [340, 440] width 186 height 11
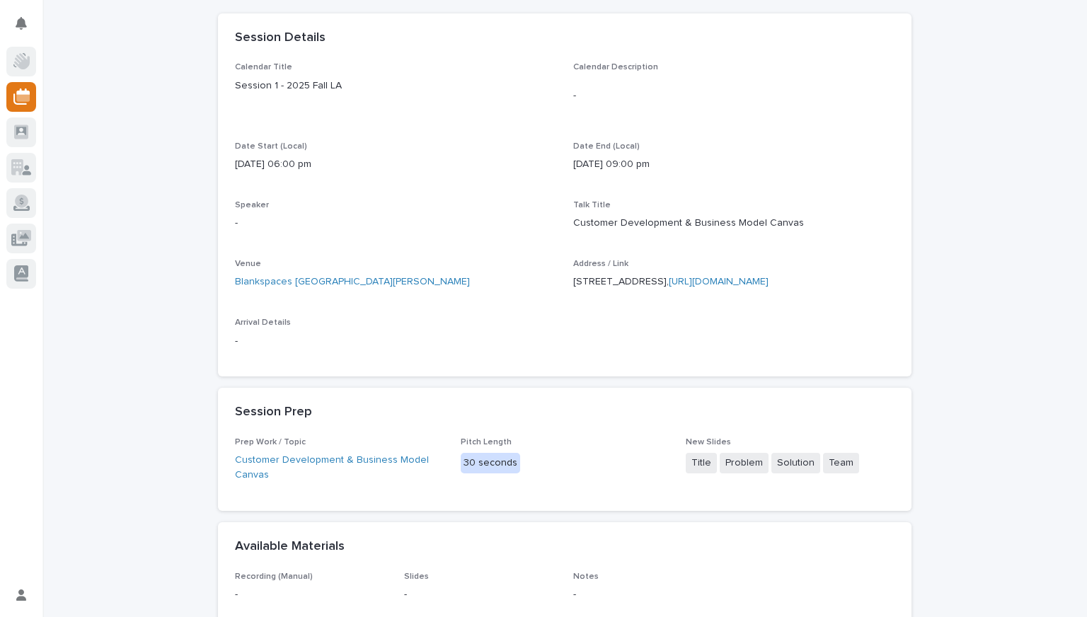
scroll to position [147, 0]
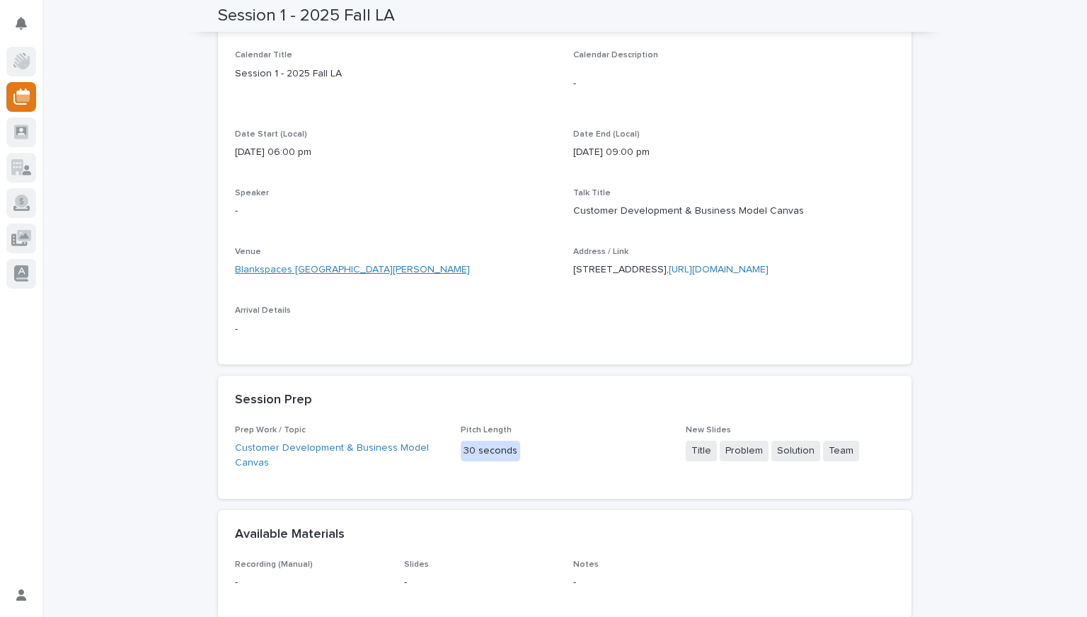
click at [289, 268] on link "Blankspaces Santa Monica" at bounding box center [352, 269] width 235 height 15
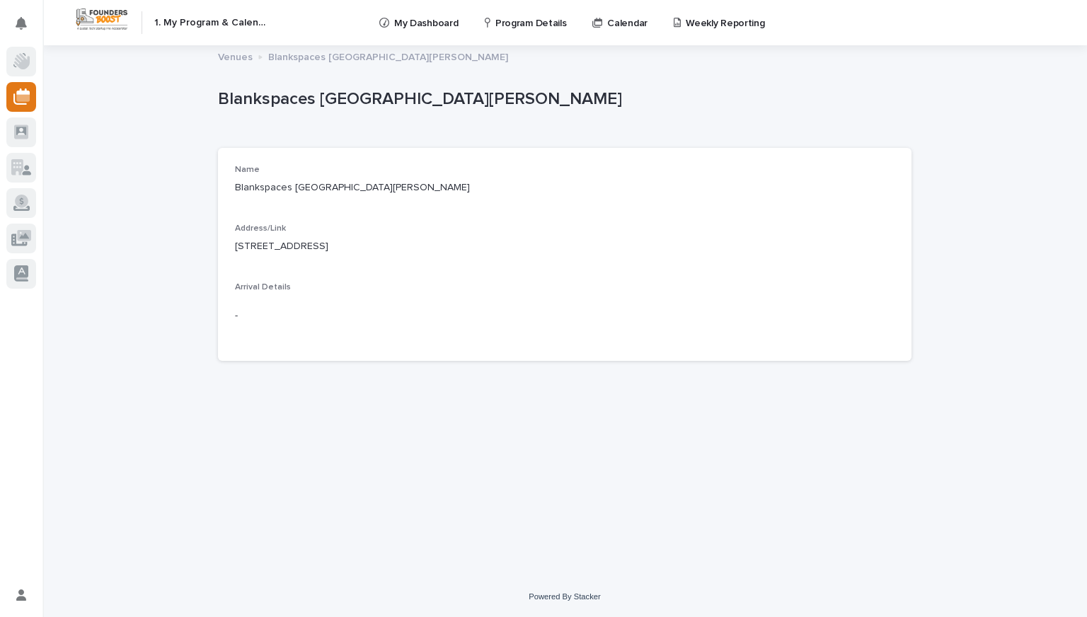
click at [299, 182] on p "Blankspaces Santa Monica" at bounding box center [564, 187] width 659 height 15
click at [419, 237] on div "Address/Link 3110 Main St, Santa Monica, Ca 90405 •••" at bounding box center [564, 245] width 659 height 42
copy div "Blankspaces Santa Monica Address/Link 3110 Main St, Santa Monica, Ca 90405"
